Goal: Contribute content

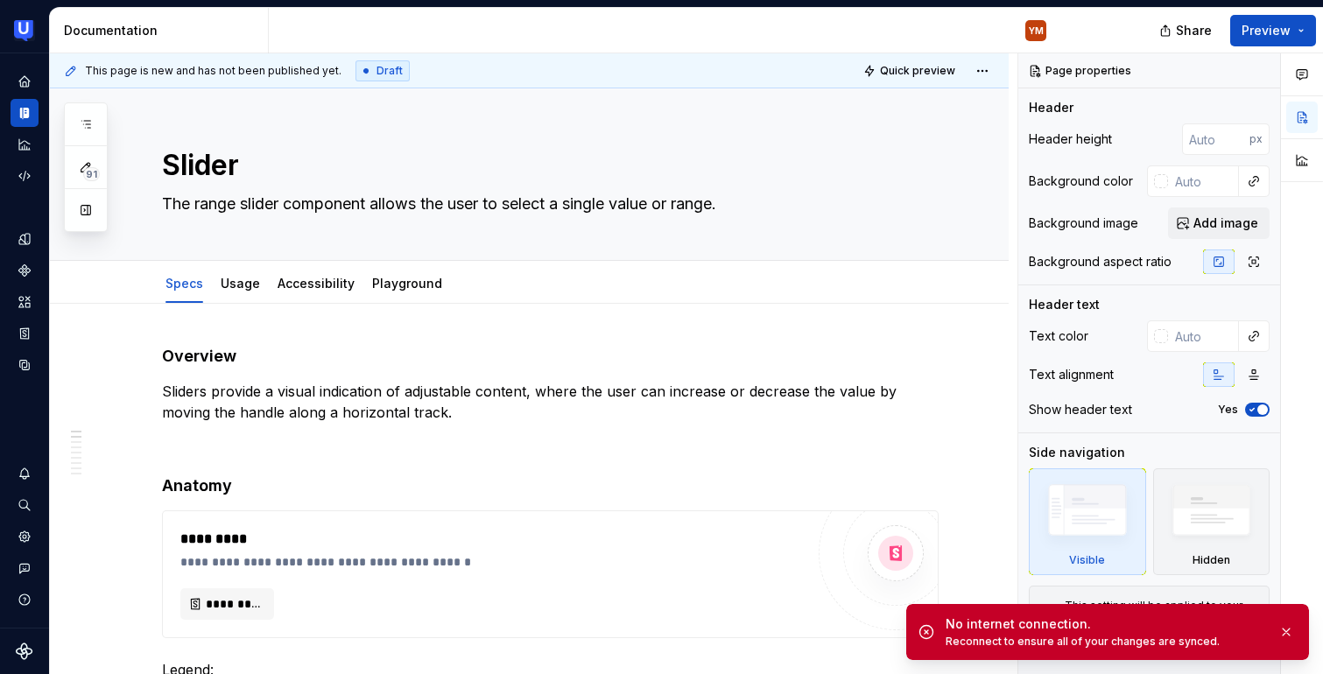
scroll to position [56, 0]
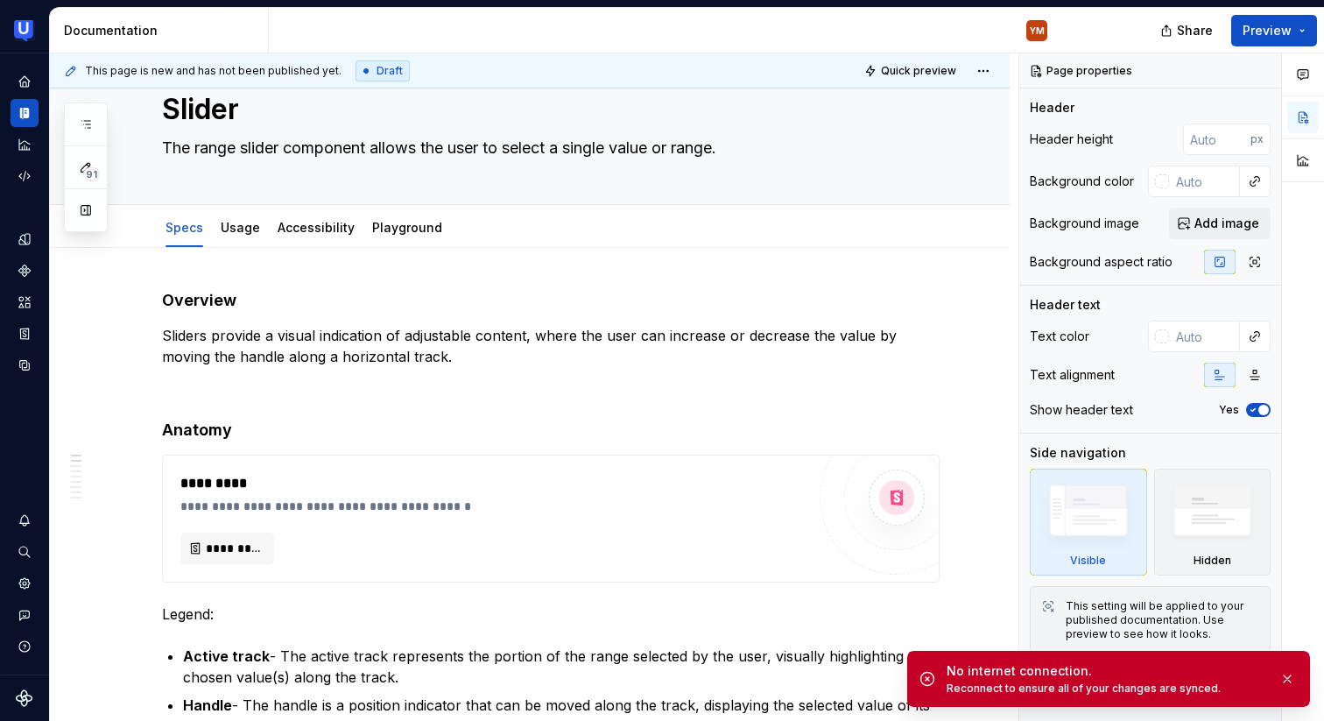
type textarea "*"
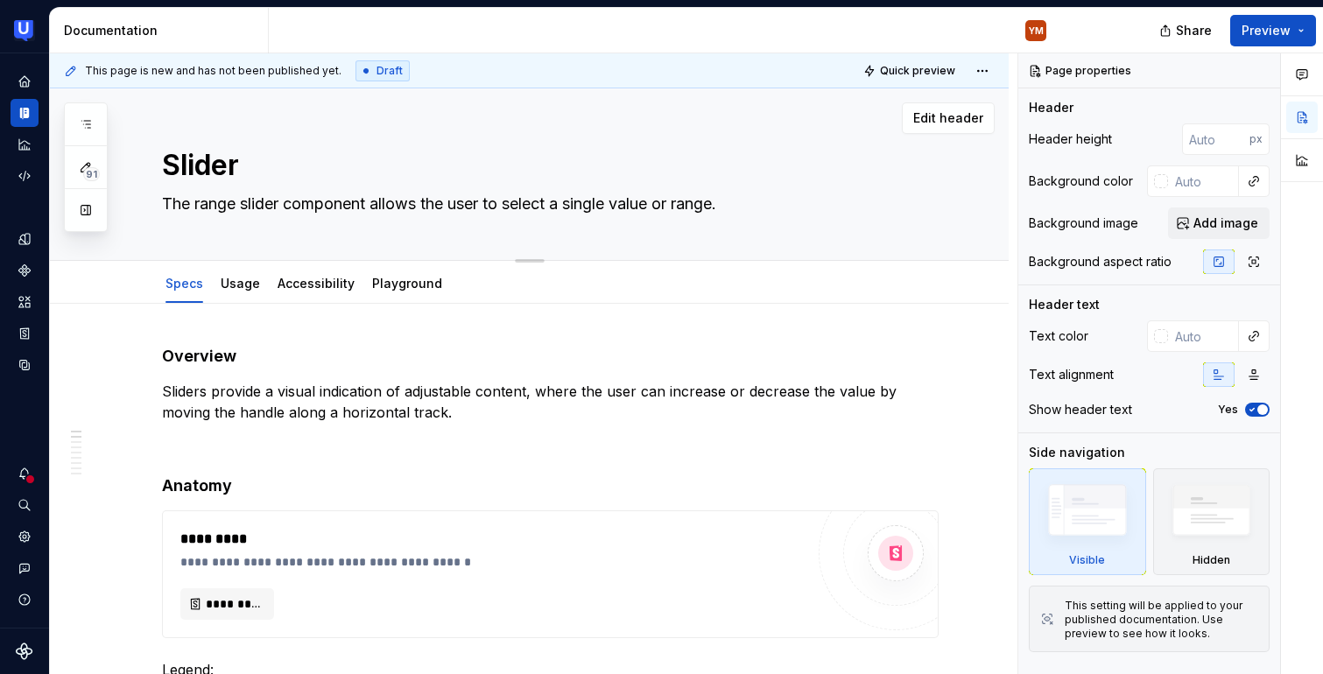
type textarea "*"
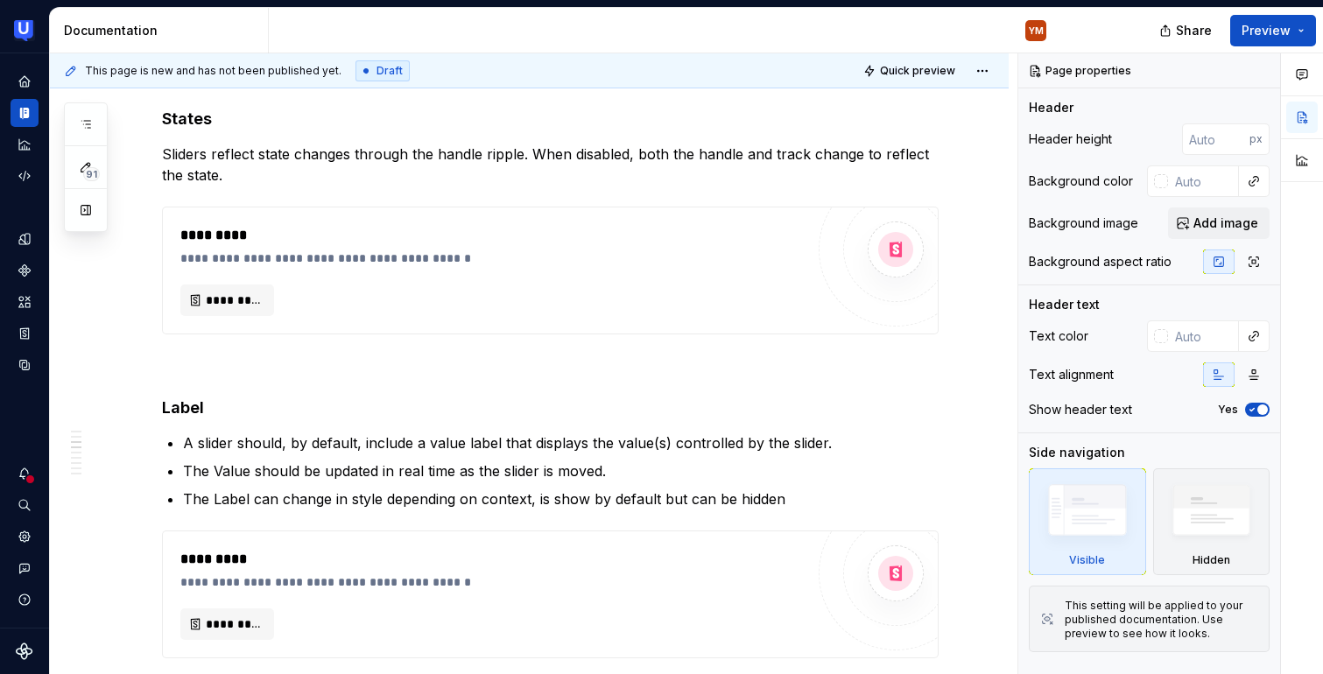
scroll to position [1560, 0]
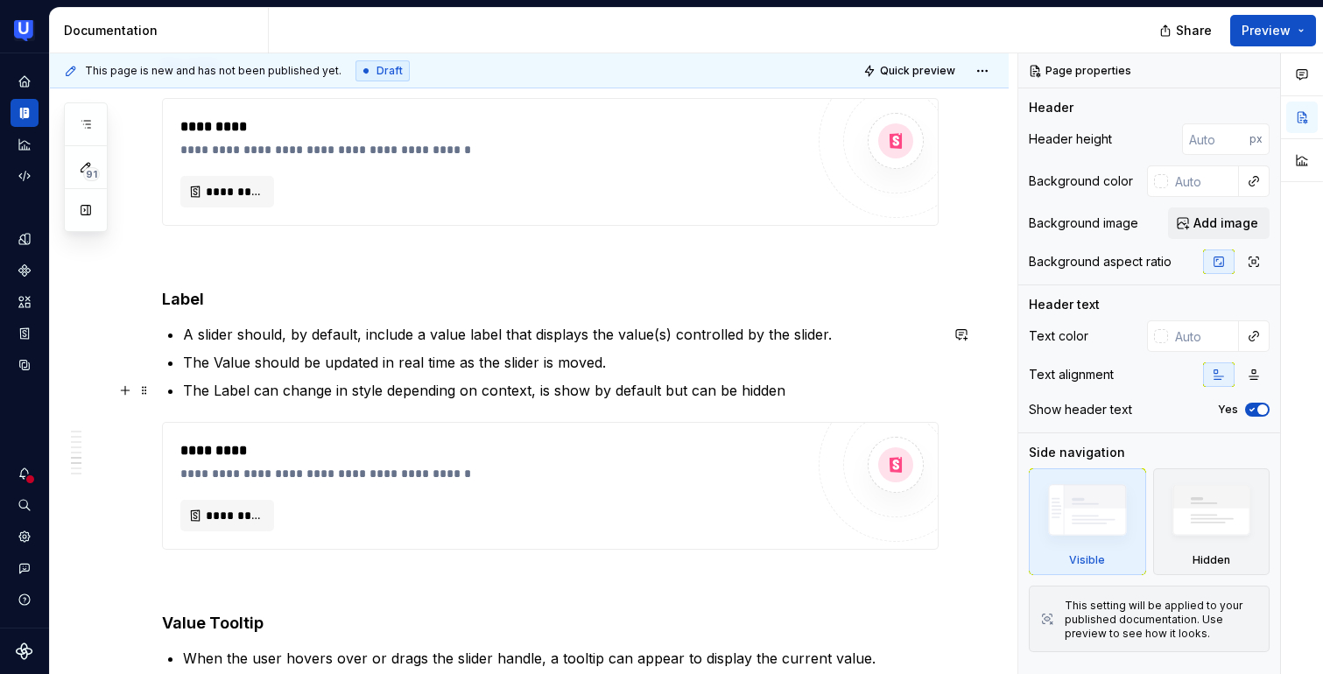
type textarea "*"
